Goal: Answer question/provide support: Share knowledge or assist other users

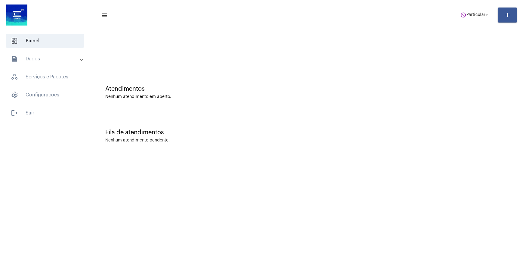
click at [470, 26] on mat-toolbar "menu do_not_disturb Particular arrow_drop_down add" at bounding box center [307, 15] width 435 height 30
drag, startPoint x: 477, startPoint y: 5, endPoint x: 473, endPoint y: 7, distance: 3.8
click at [476, 6] on mat-toolbar-row "menu do_not_disturb Particular arrow_drop_down add" at bounding box center [307, 14] width 435 height 19
click at [471, 10] on mat-toolbar-row "menu do_not_disturb Particular arrow_drop_down add" at bounding box center [307, 14] width 435 height 19
click at [467, 12] on span "do_not_disturb Particular arrow_drop_down" at bounding box center [474, 14] width 29 height 11
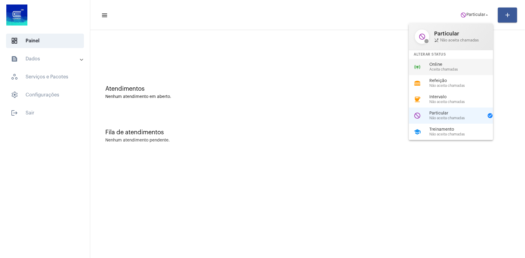
click at [441, 68] on span "Aceita chamadas" at bounding box center [463, 70] width 69 height 4
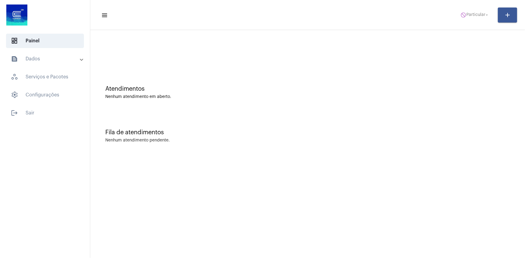
click at [362, 45] on div at bounding box center [307, 50] width 429 height 35
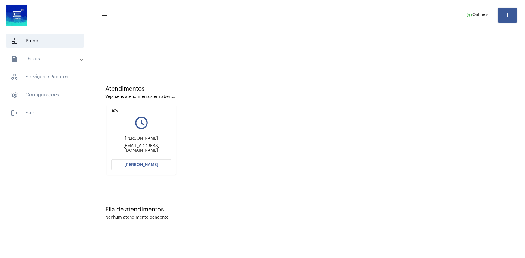
drag, startPoint x: 114, startPoint y: 110, endPoint x: 120, endPoint y: 106, distance: 7.0
click at [120, 106] on mat-card "undo query_builder [PERSON_NAME] [EMAIL_ADDRESS][DOMAIN_NAME] [PERSON_NAME]" at bounding box center [141, 140] width 69 height 70
click at [116, 108] on mat-icon "undo" at bounding box center [114, 110] width 7 height 7
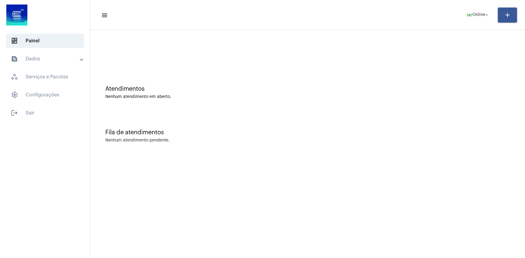
click at [303, 249] on mat-sidenav-content "menu online_prediction Online arrow_drop_down add Atendimentos Nenhum atendimen…" at bounding box center [307, 129] width 435 height 258
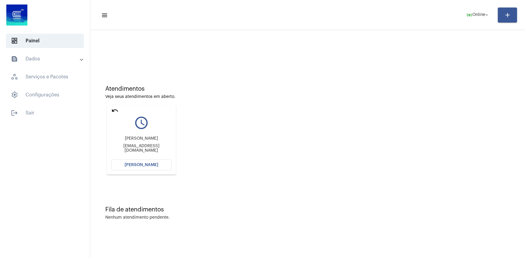
drag, startPoint x: 116, startPoint y: 113, endPoint x: 124, endPoint y: 109, distance: 9.4
click at [124, 109] on mat-card "undo query_builder [PERSON_NAME] [EMAIL_ADDRESS][DOMAIN_NAME] [PERSON_NAME]" at bounding box center [141, 140] width 69 height 70
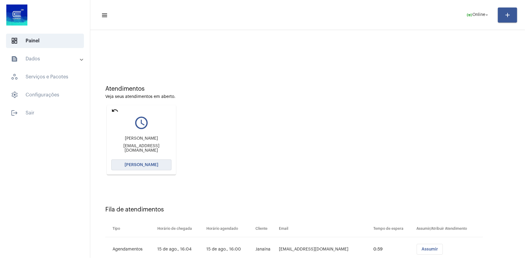
click at [128, 169] on button "[PERSON_NAME]" at bounding box center [141, 165] width 60 height 11
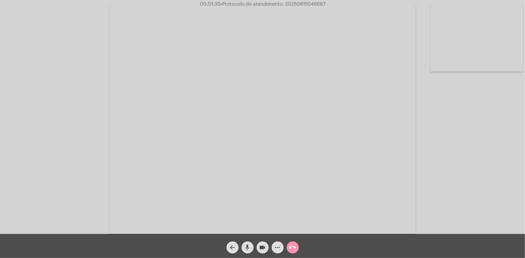
click at [344, 240] on div "arrow_back mic videocam more_horiz call_end" at bounding box center [262, 246] width 525 height 24
click at [278, 244] on span "more_horiz" at bounding box center [277, 248] width 7 height 12
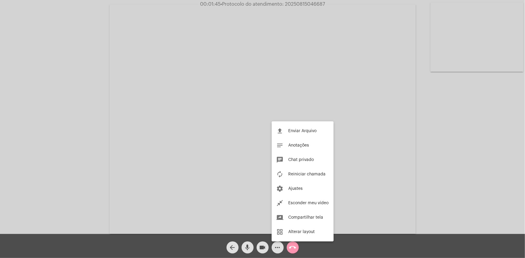
click at [89, 24] on div at bounding box center [262, 129] width 525 height 258
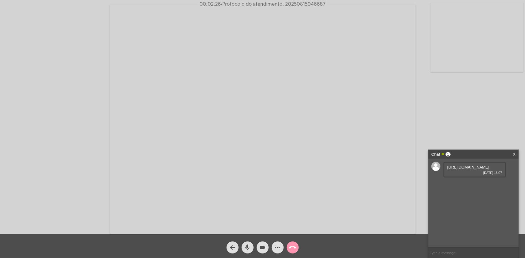
click at [469, 170] on link "[URL][DOMAIN_NAME]" at bounding box center [468, 167] width 42 height 5
click at [456, 187] on link "[URL][DOMAIN_NAME]" at bounding box center [468, 184] width 42 height 5
click at [309, 75] on video at bounding box center [262, 120] width 306 height 230
click at [178, 121] on video at bounding box center [132, 119] width 253 height 190
click at [328, 97] on video at bounding box center [262, 120] width 306 height 230
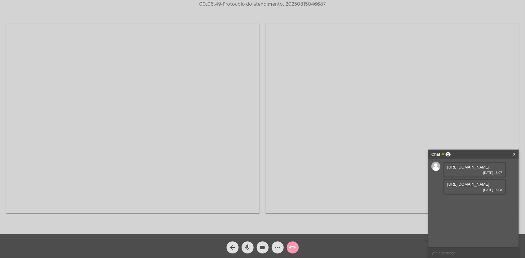
click at [191, 99] on video at bounding box center [132, 119] width 253 height 190
click at [256, 60] on video at bounding box center [262, 120] width 306 height 230
click at [159, 70] on video at bounding box center [132, 119] width 253 height 190
click at [250, 250] on mat-icon "mic" at bounding box center [247, 247] width 7 height 7
click at [247, 247] on mat-icon "mic_off" at bounding box center [247, 247] width 7 height 7
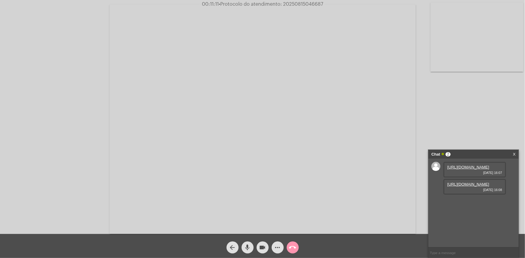
click at [279, 251] on mat-icon "more_horiz" at bounding box center [277, 247] width 7 height 7
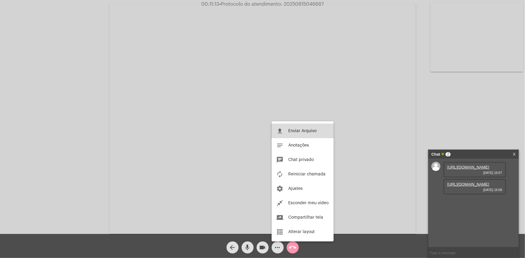
click at [308, 133] on button "file_upload Enviar Arquivo" at bounding box center [303, 131] width 62 height 14
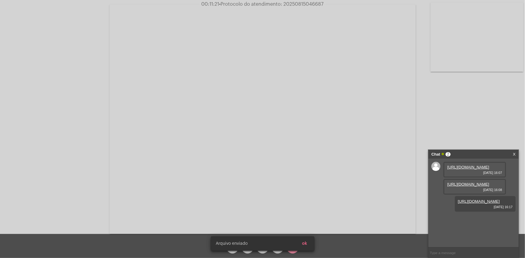
scroll to position [3, 0]
click at [479, 204] on link "[URL][DOMAIN_NAME]" at bounding box center [479, 201] width 42 height 5
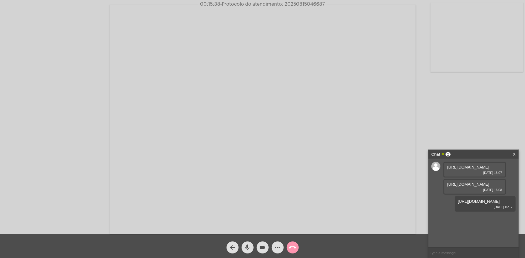
click at [297, 5] on span "• Protocolo do atendimento: 20250815046687" at bounding box center [272, 4] width 104 height 5
copy span "20250815046687"
click at [436, 175] on div "[URL][DOMAIN_NAME] [DATE] 16:07 [URL][DOMAIN_NAME] [DATE] 16:08 [URL][DOMAIN_NA…" at bounding box center [473, 203] width 90 height 88
click at [450, 253] on input "text" at bounding box center [473, 253] width 90 height 11
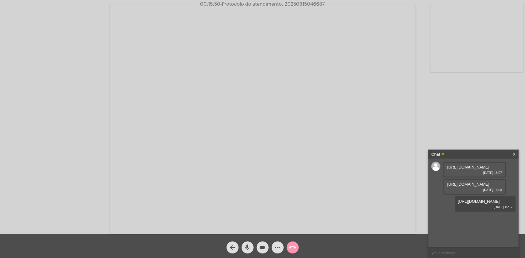
paste input "20250815046687"
type input "20250815046687"
paste input "20250815046687"
type input "20250815046687"
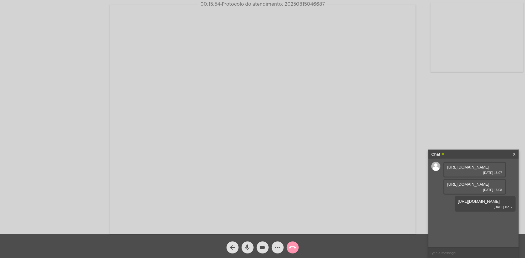
scroll to position [20, 0]
click at [440, 211] on div "[URL][DOMAIN_NAME] [DATE] 16:07 [URL][DOMAIN_NAME] [DATE] 16:08 [URL][DOMAIN_NA…" at bounding box center [473, 203] width 90 height 88
click at [435, 206] on div "[URL][DOMAIN_NAME] [DATE] 16:07 [URL][DOMAIN_NAME] [DATE] 16:08 [URL][DOMAIN_NA…" at bounding box center [473, 203] width 90 height 88
click at [463, 183] on link "[URL][DOMAIN_NAME]" at bounding box center [468, 184] width 42 height 5
click at [469, 159] on div "Chat X" at bounding box center [473, 154] width 90 height 9
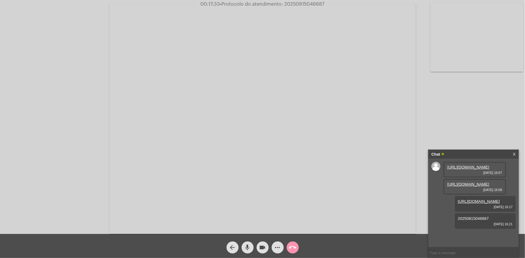
click at [458, 165] on link "[URL][DOMAIN_NAME]" at bounding box center [468, 167] width 42 height 5
click at [281, 251] on mat-icon "more_horiz" at bounding box center [277, 247] width 7 height 7
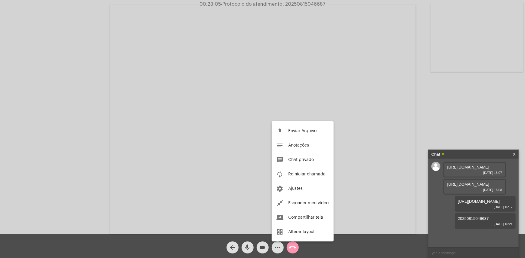
click at [452, 253] on div at bounding box center [262, 129] width 525 height 258
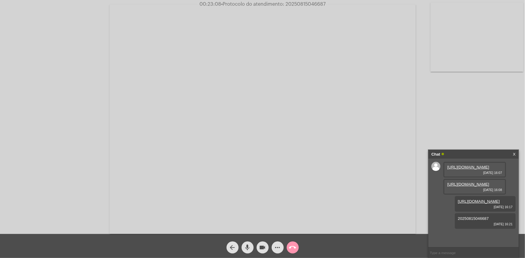
click at [280, 250] on mat-icon "more_horiz" at bounding box center [277, 247] width 7 height 7
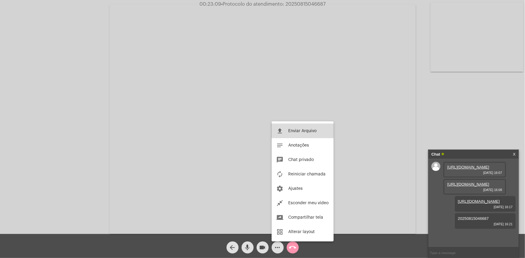
click at [297, 127] on button "file_upload Enviar Arquivo" at bounding box center [303, 131] width 62 height 14
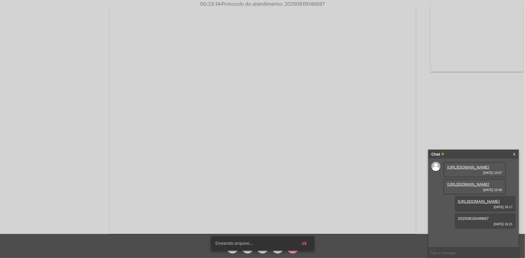
scroll to position [50, 0]
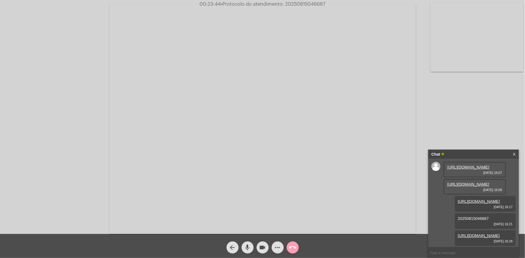
click at [292, 244] on mat-icon "call_end" at bounding box center [292, 247] width 7 height 7
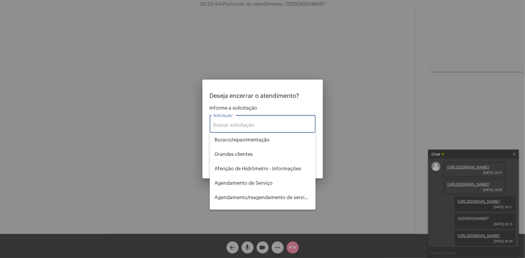
click at [244, 122] on div "Solicitação *" at bounding box center [262, 123] width 99 height 19
click at [240, 120] on div "Solicitação *" at bounding box center [262, 123] width 99 height 19
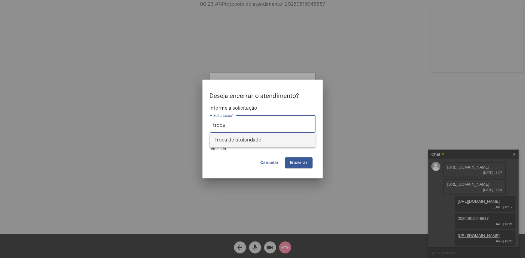
click at [249, 138] on span "Troca de titularidade" at bounding box center [262, 140] width 96 height 14
type input "Troca de titularidade"
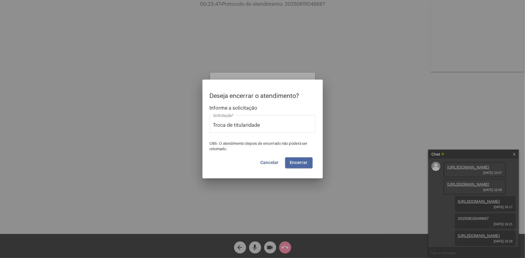
click at [289, 163] on button "Encerrar" at bounding box center [298, 163] width 27 height 11
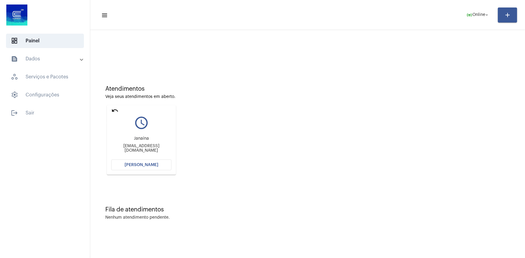
click at [112, 108] on mat-icon "undo" at bounding box center [114, 110] width 7 height 7
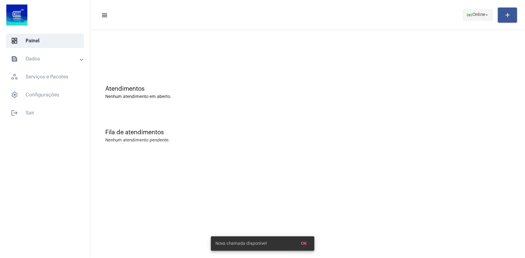
click at [475, 14] on span "Online" at bounding box center [478, 15] width 13 height 4
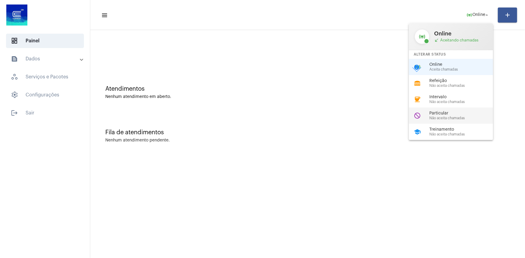
click at [461, 115] on span "Particular" at bounding box center [463, 113] width 69 height 5
